Goal: Book appointment/travel/reservation

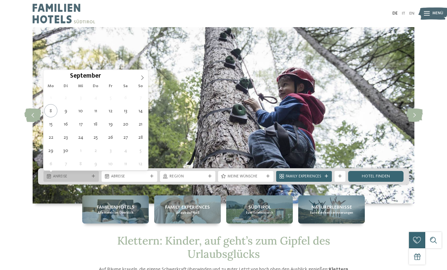
click at [92, 176] on icon at bounding box center [93, 176] width 3 height 3
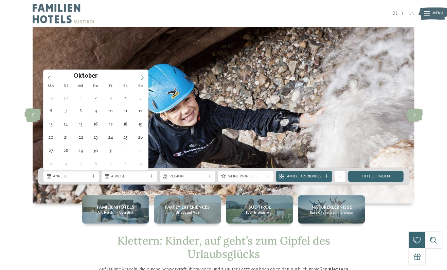
click at [143, 76] on icon at bounding box center [142, 77] width 5 height 5
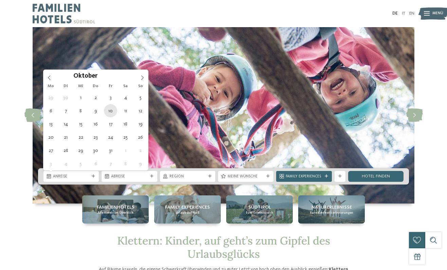
type div "[DATE]"
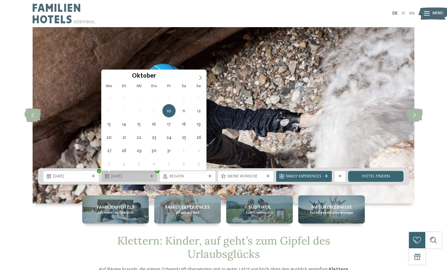
click at [111, 175] on span "[DATE]" at bounding box center [129, 176] width 36 height 5
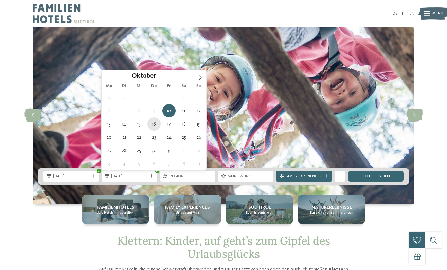
type div "[DATE]"
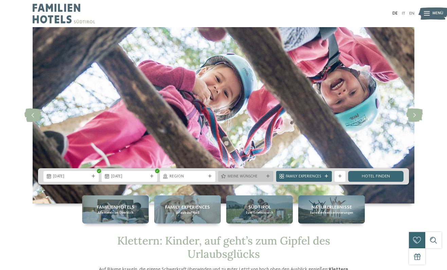
click at [240, 178] on span "Meine Wünsche" at bounding box center [245, 176] width 36 height 5
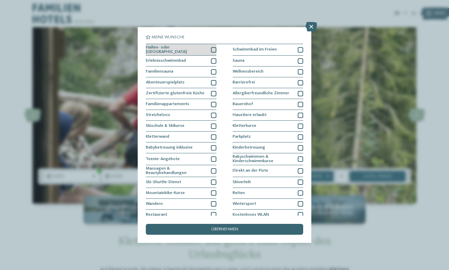
click at [216, 49] on div at bounding box center [213, 49] width 5 height 5
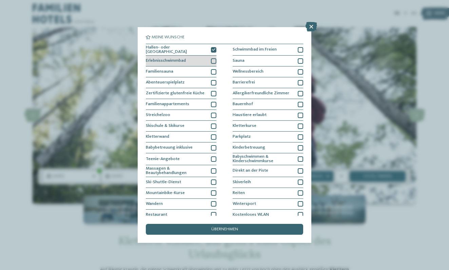
click at [213, 59] on div at bounding box center [213, 60] width 5 height 5
click at [215, 60] on icon at bounding box center [213, 60] width 3 height 3
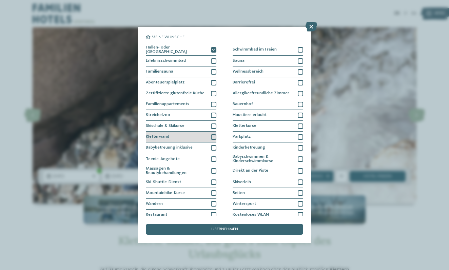
click at [210, 132] on div "Kletterwand" at bounding box center [181, 137] width 71 height 11
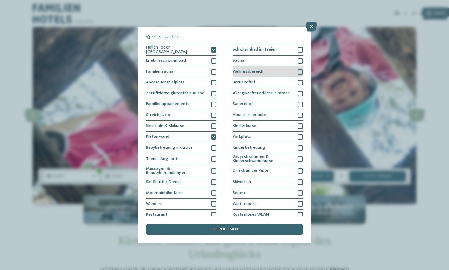
click at [300, 69] on div at bounding box center [300, 71] width 5 height 5
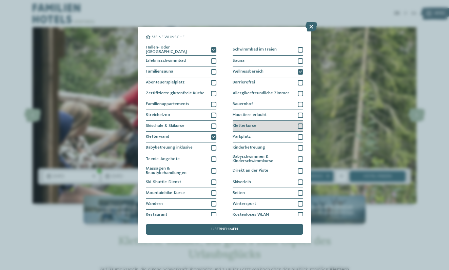
click at [300, 125] on div at bounding box center [300, 126] width 5 height 5
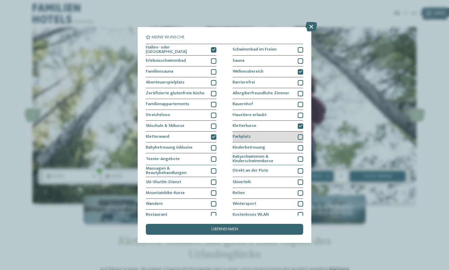
click at [301, 135] on div at bounding box center [300, 136] width 5 height 5
click at [302, 145] on div at bounding box center [300, 147] width 5 height 5
click at [301, 147] on icon at bounding box center [300, 147] width 3 height 3
click at [258, 224] on div "übernehmen" at bounding box center [224, 229] width 157 height 11
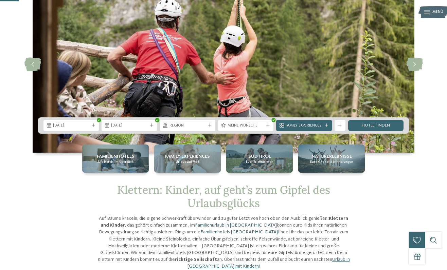
scroll to position [52, 0]
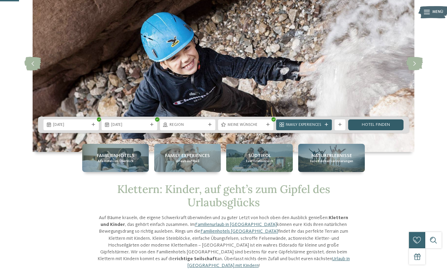
click at [374, 124] on link "Hotel finden" at bounding box center [375, 124] width 55 height 11
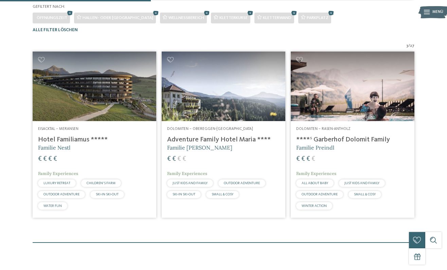
scroll to position [167, 0]
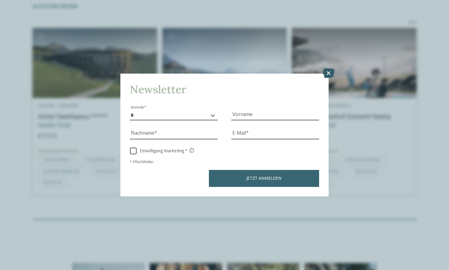
click at [331, 69] on icon at bounding box center [329, 74] width 12 height 10
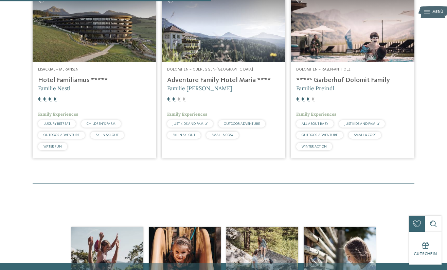
scroll to position [201, 0]
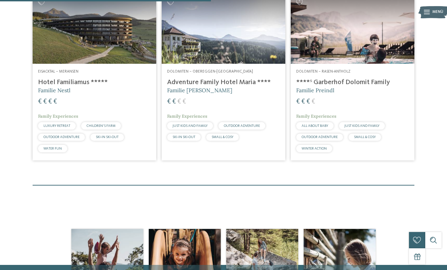
click at [86, 58] on img at bounding box center [95, 29] width 124 height 70
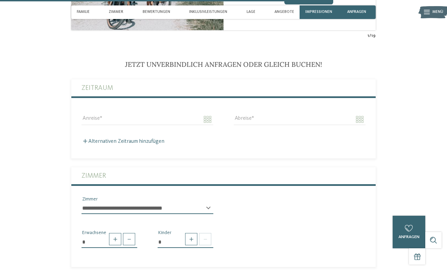
scroll to position [1412, 0]
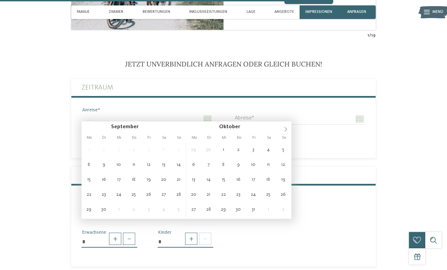
click at [207, 115] on input "Anreise" at bounding box center [147, 119] width 132 height 12
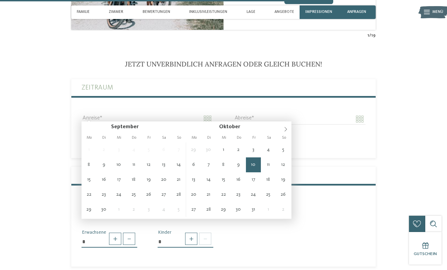
type input "**********"
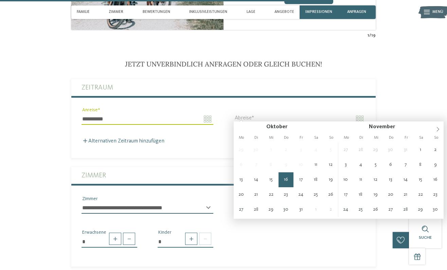
type input "**********"
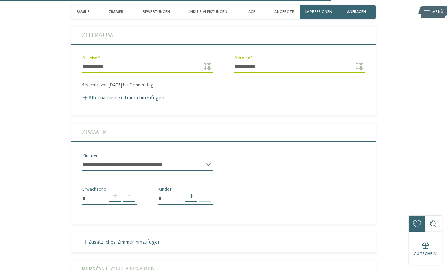
scroll to position [1465, 0]
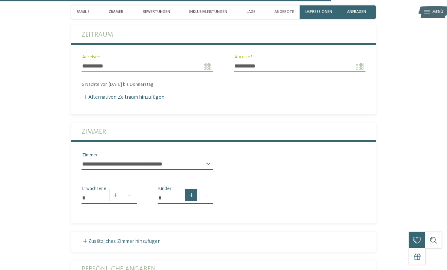
click at [191, 191] on span at bounding box center [191, 195] width 12 height 12
type input "*"
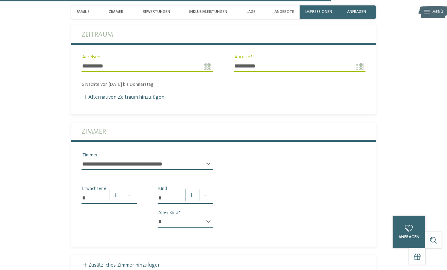
select select "*"
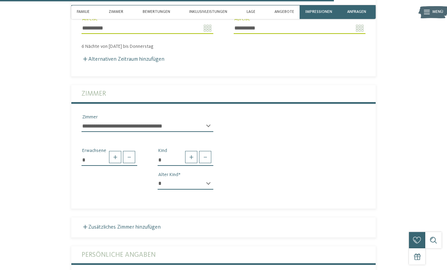
scroll to position [1503, 0]
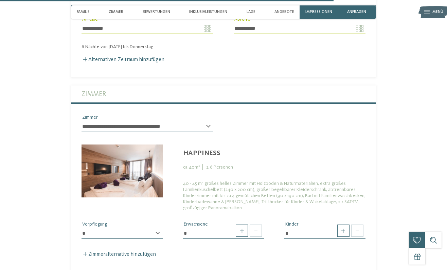
select select "*****"
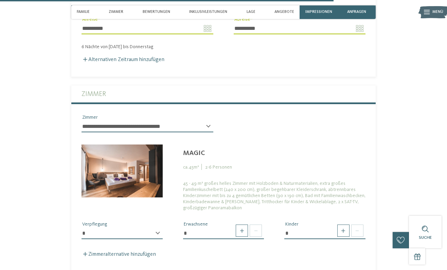
select select
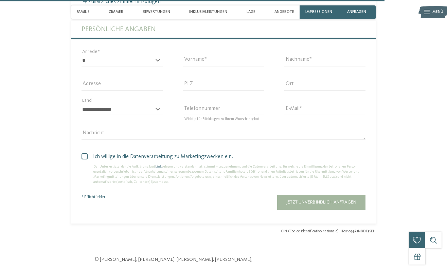
scroll to position [1700, 0]
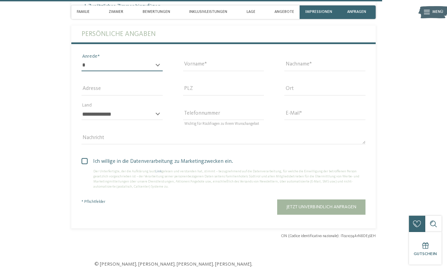
select select "*"
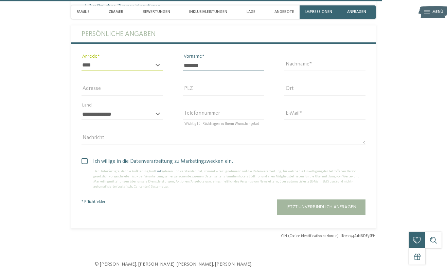
type input "*******"
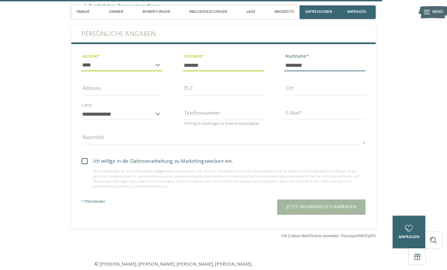
type input "********"
click at [157, 109] on div "**********" at bounding box center [121, 118] width 81 height 18
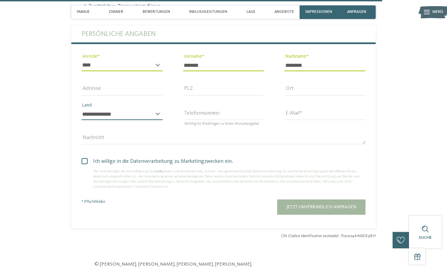
select select "**"
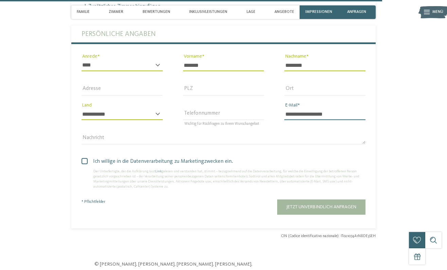
type input "**********"
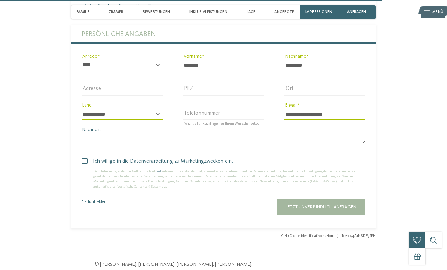
click at [133, 136] on textarea "Nachricht" at bounding box center [223, 139] width 284 height 12
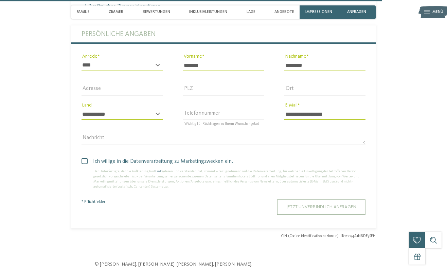
click at [332, 205] on span "Jetzt unverbindlich anfragen" at bounding box center [321, 207] width 70 height 5
